Goal: Task Accomplishment & Management: Manage account settings

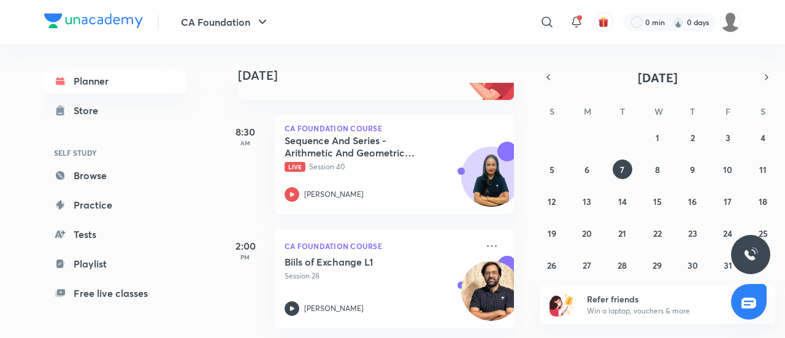
scroll to position [161, 0]
drag, startPoint x: 738, startPoint y: 36, endPoint x: 732, endPoint y: 28, distance: 9.7
click at [732, 28] on div "​ 0 min 0 days" at bounding box center [537, 21] width 407 height 29
click at [732, 28] on img at bounding box center [730, 22] width 21 height 21
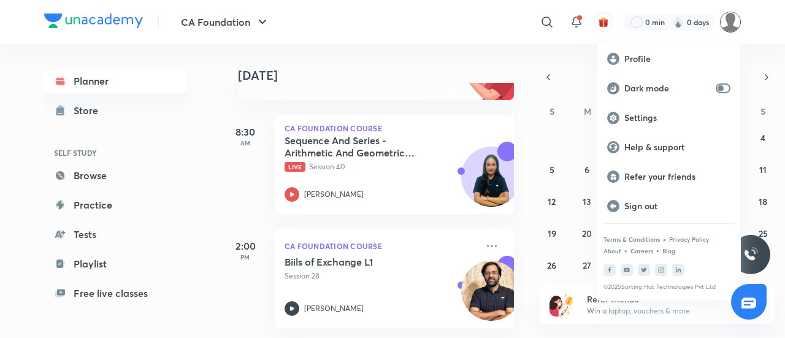
click at [732, 28] on div at bounding box center [392, 169] width 785 height 338
click at [732, 28] on div "Profile Dark mode Settings Help & support Refer your friends Sign out Terms & C…" at bounding box center [392, 169] width 785 height 338
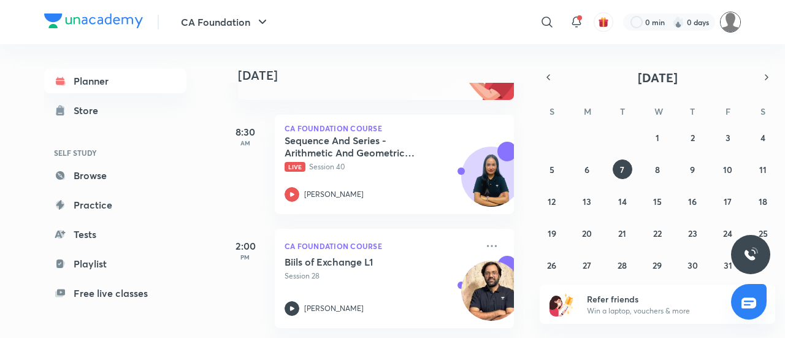
click at [732, 28] on img at bounding box center [730, 22] width 21 height 21
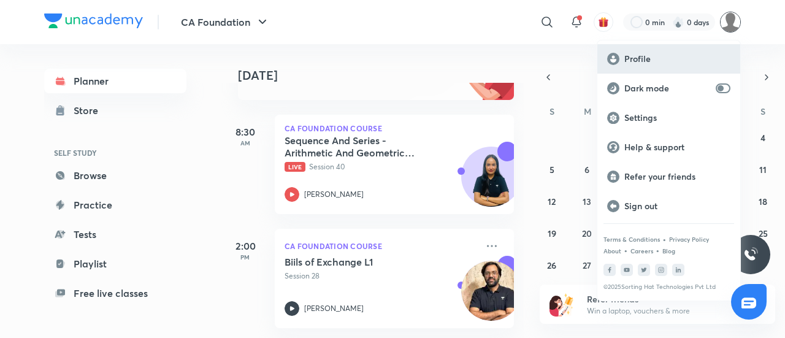
click at [709, 52] on div "Profile" at bounding box center [668, 58] width 143 height 29
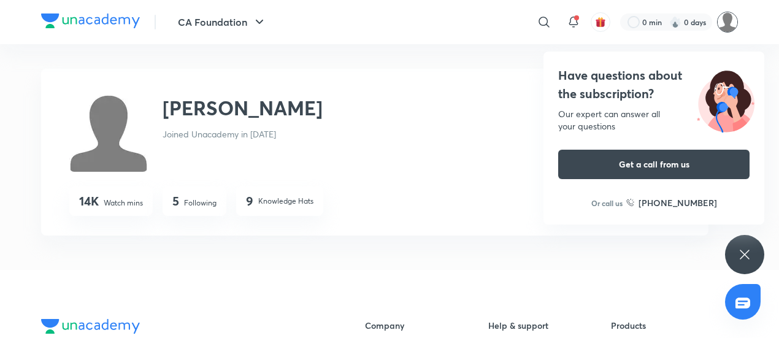
click at [727, 24] on img at bounding box center [727, 22] width 21 height 21
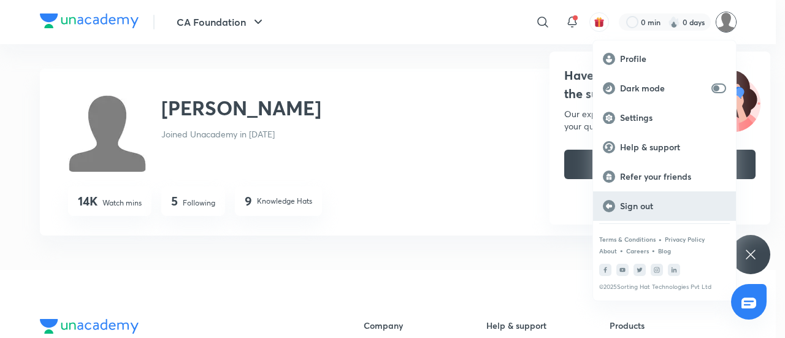
click at [661, 205] on p "Sign out" at bounding box center [673, 205] width 106 height 11
